Goal: Find specific page/section: Find specific page/section

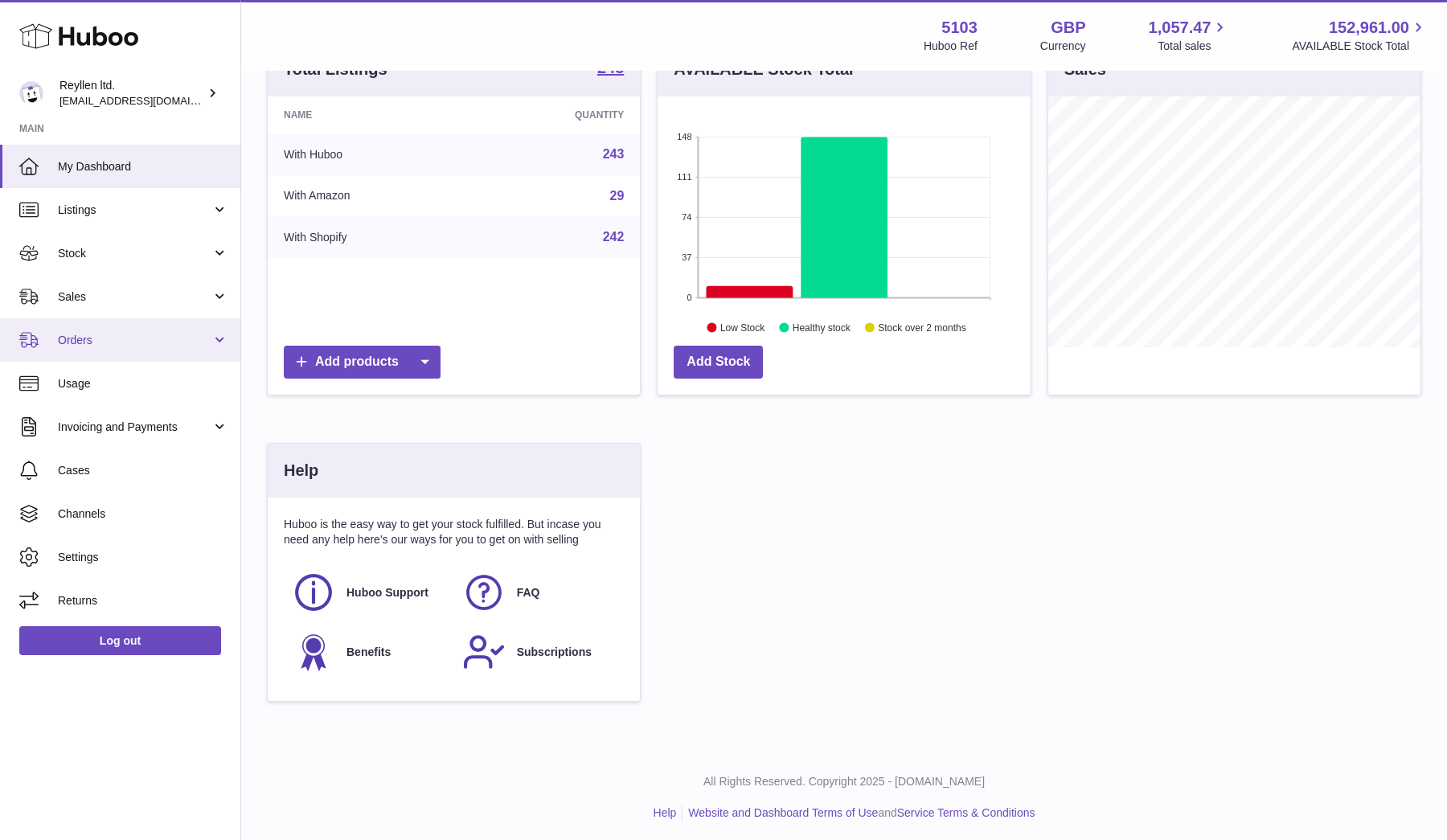
scroll to position [251, 373]
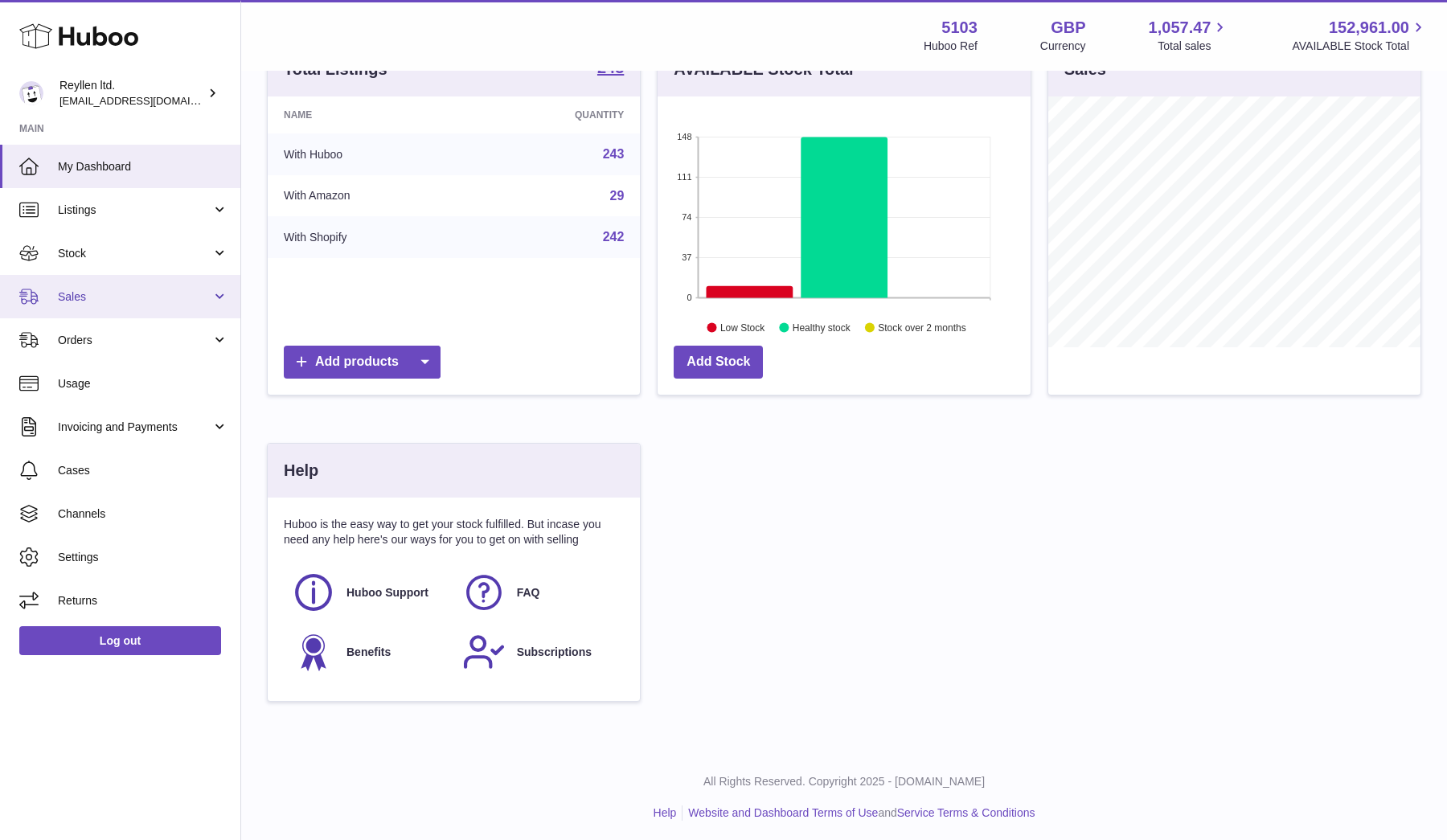
click at [102, 280] on link "Sales" at bounding box center [120, 297] width 241 height 43
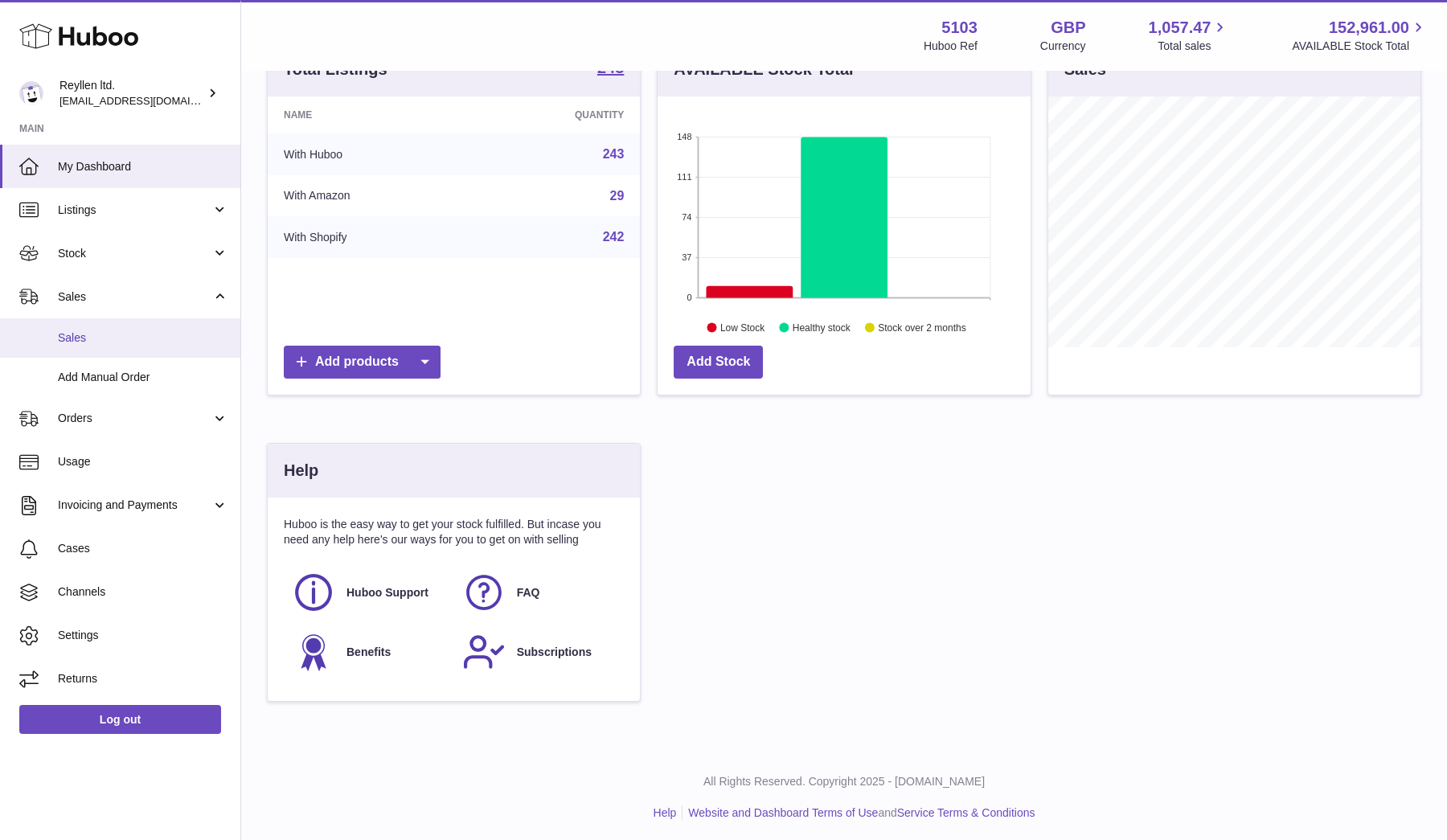
click at [99, 318] on link "Sales" at bounding box center [120, 338] width 241 height 39
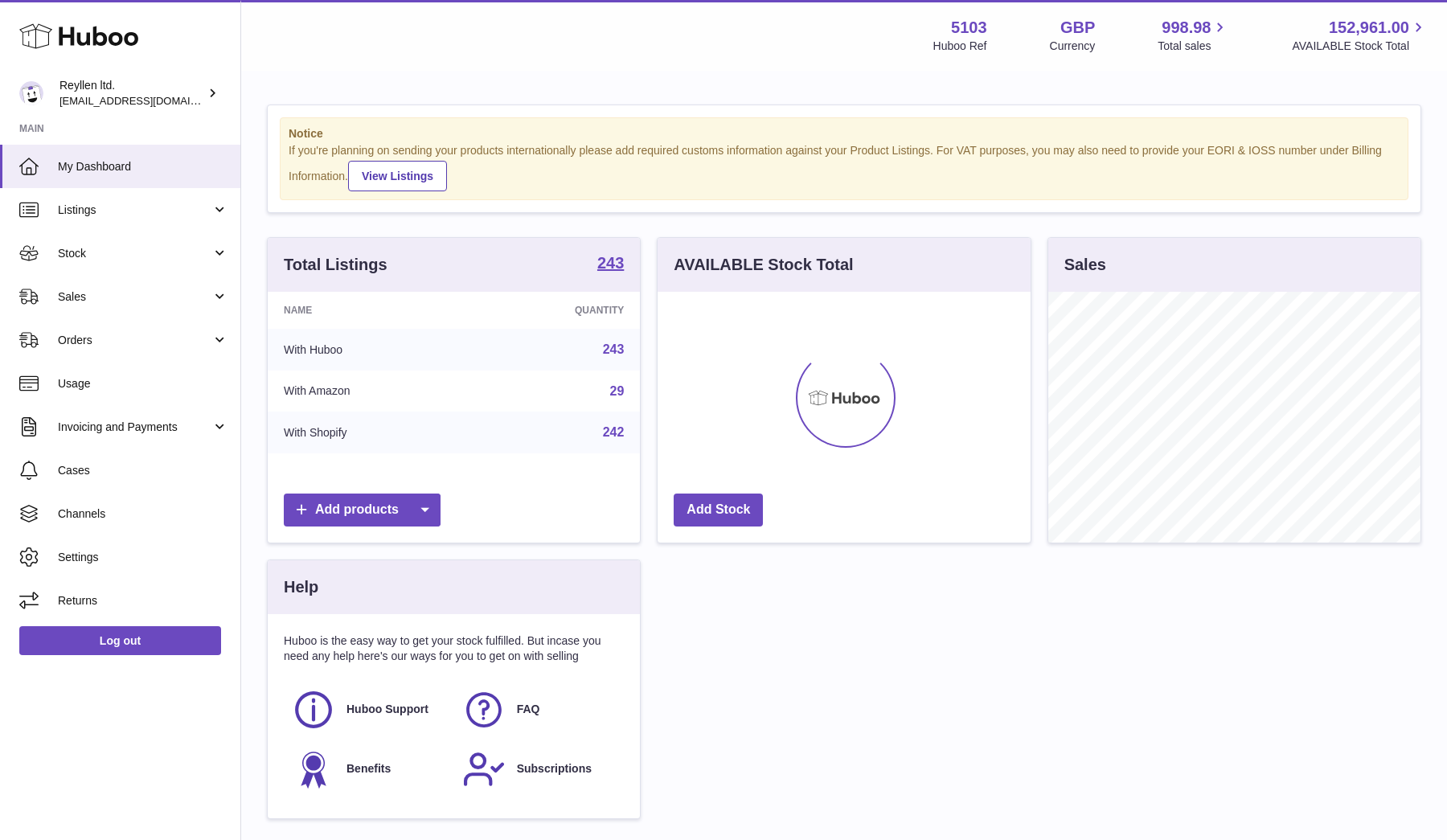
scroll to position [251, 373]
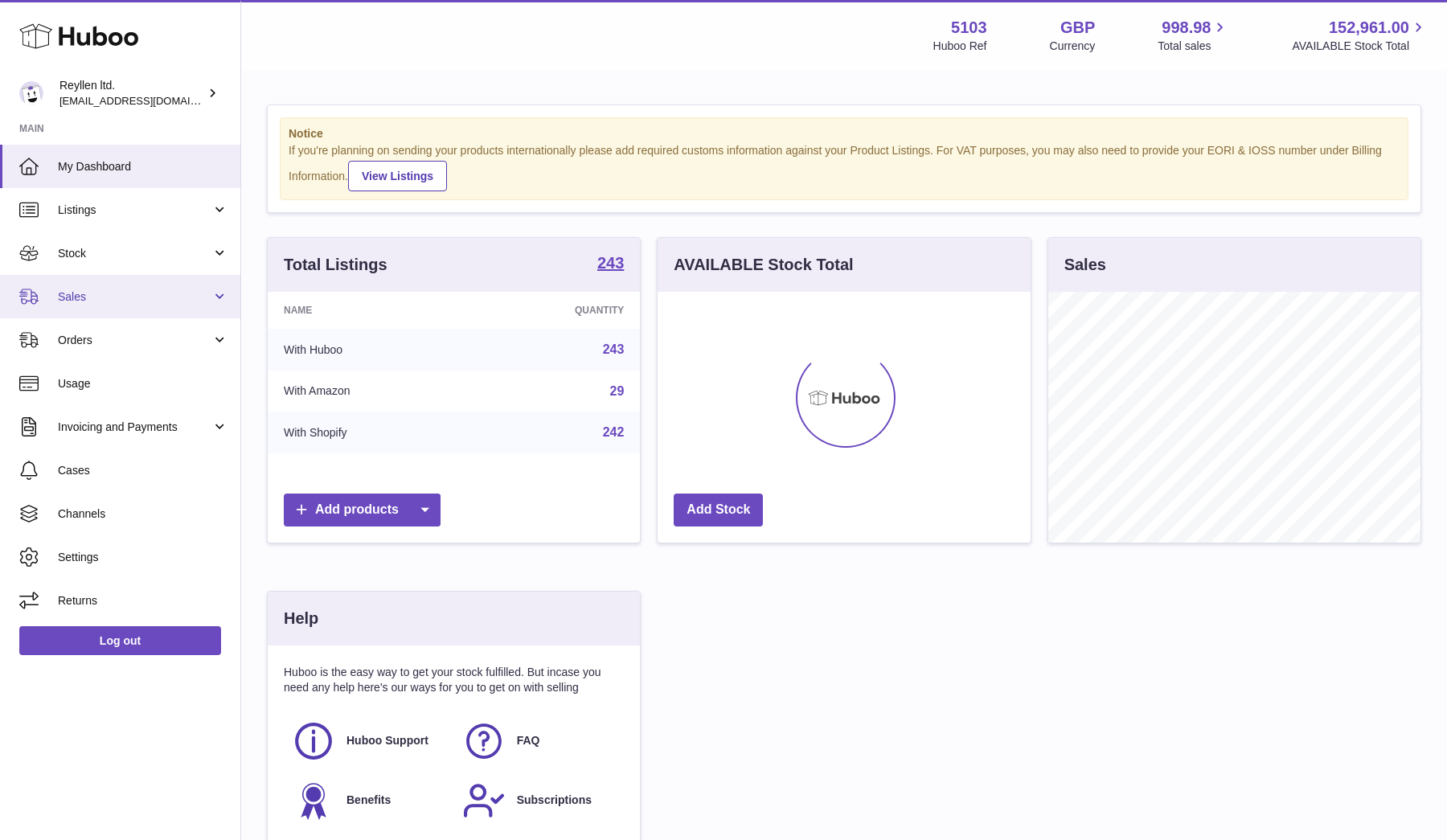
click at [88, 301] on span "Sales" at bounding box center [134, 298] width 154 height 16
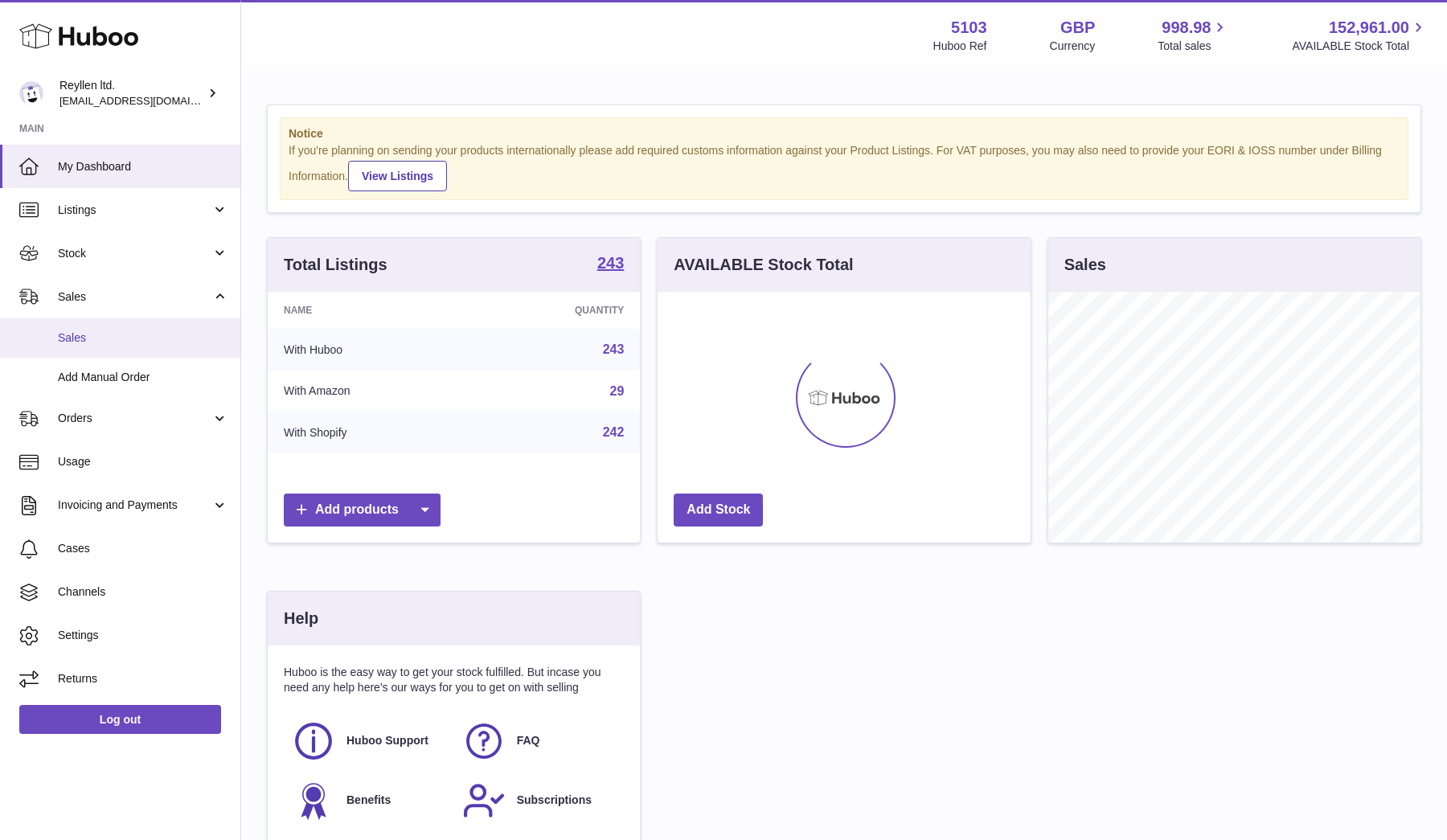
click at [88, 325] on link "Sales" at bounding box center [120, 338] width 241 height 39
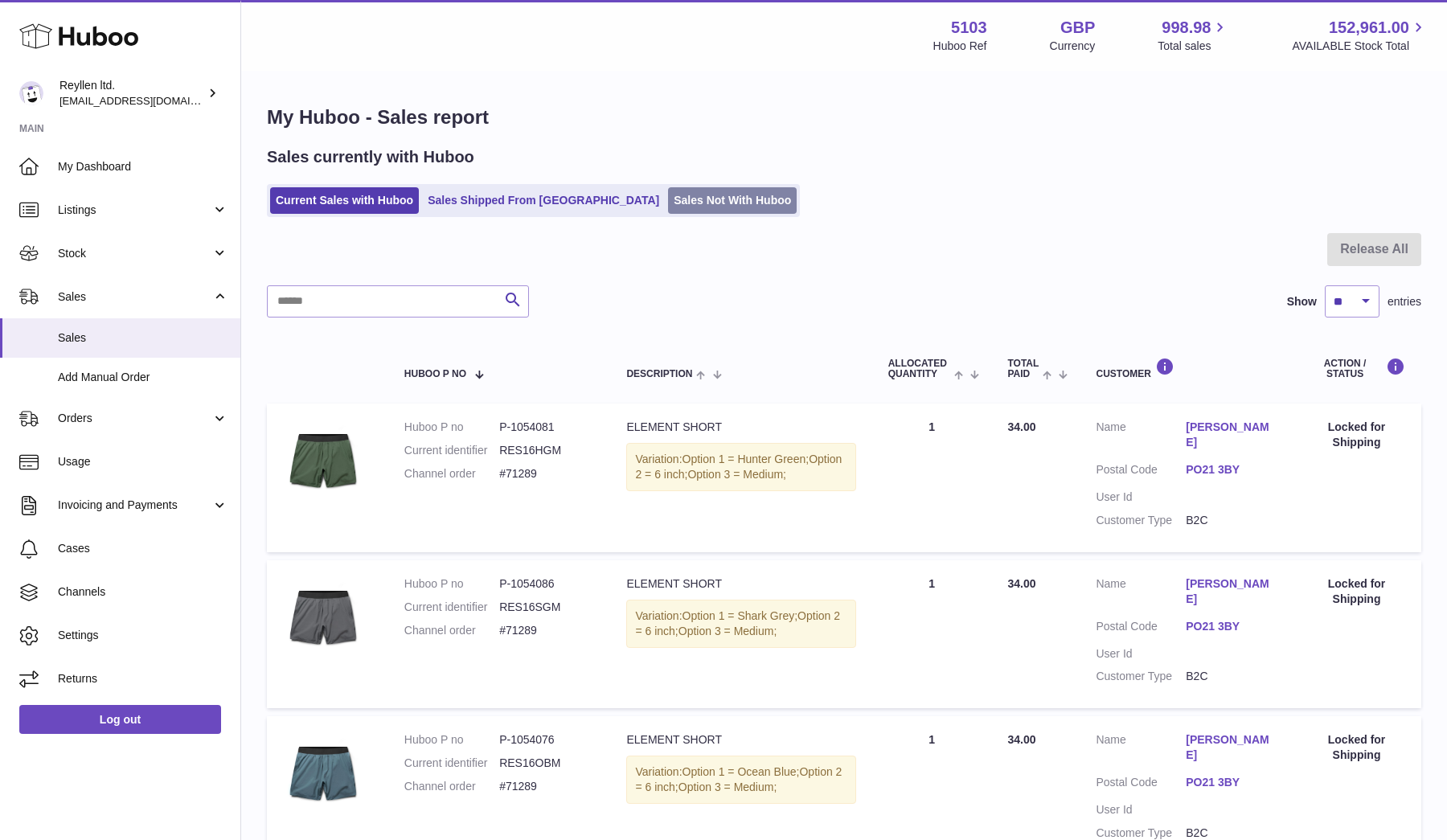
click at [672, 210] on link "Sales Not With Huboo" at bounding box center [731, 200] width 128 height 26
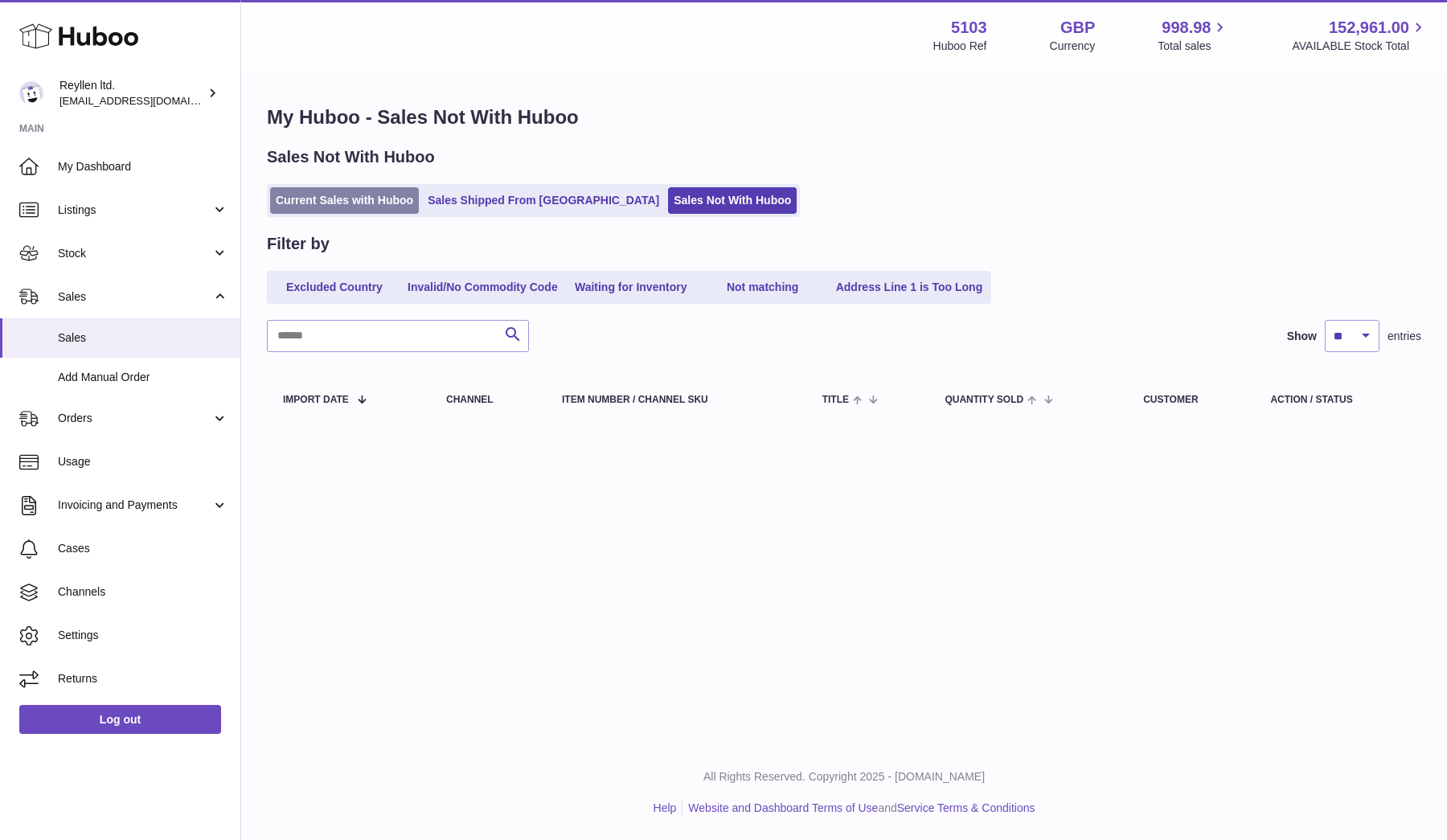
click at [303, 201] on link "Current Sales with Huboo" at bounding box center [345, 200] width 149 height 26
